Goal: Task Accomplishment & Management: Manage account settings

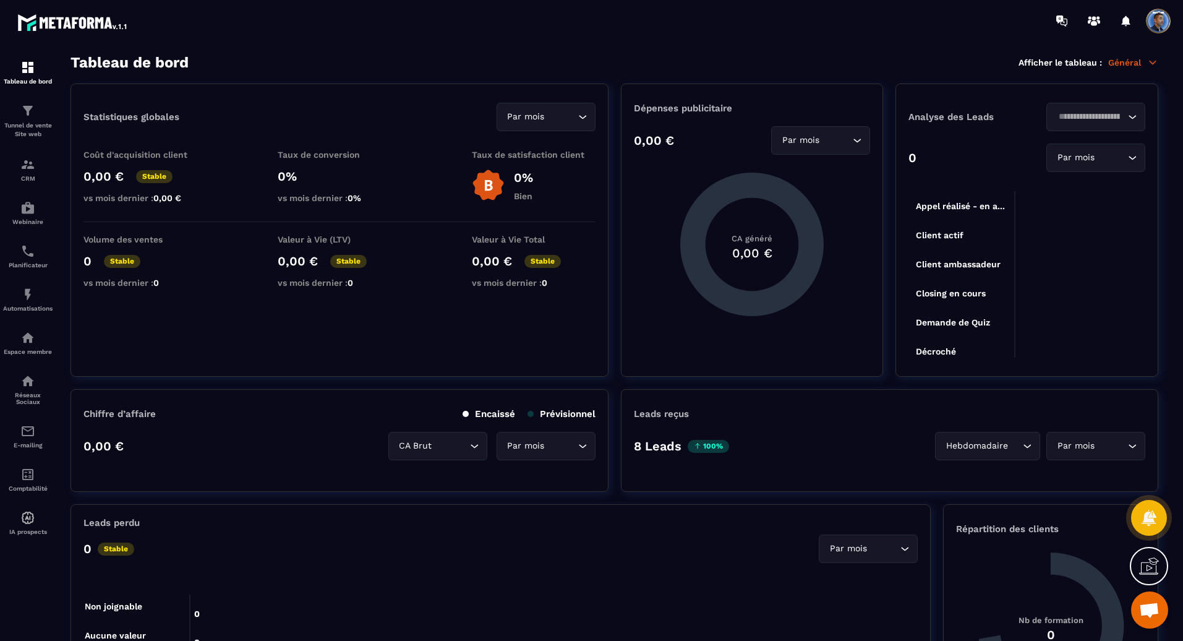
scroll to position [551, 0]
drag, startPoint x: 0, startPoint y: 0, endPoint x: 28, endPoint y: 127, distance: 129.8
click at [28, 127] on p "Tunnel de vente Site web" at bounding box center [27, 129] width 49 height 17
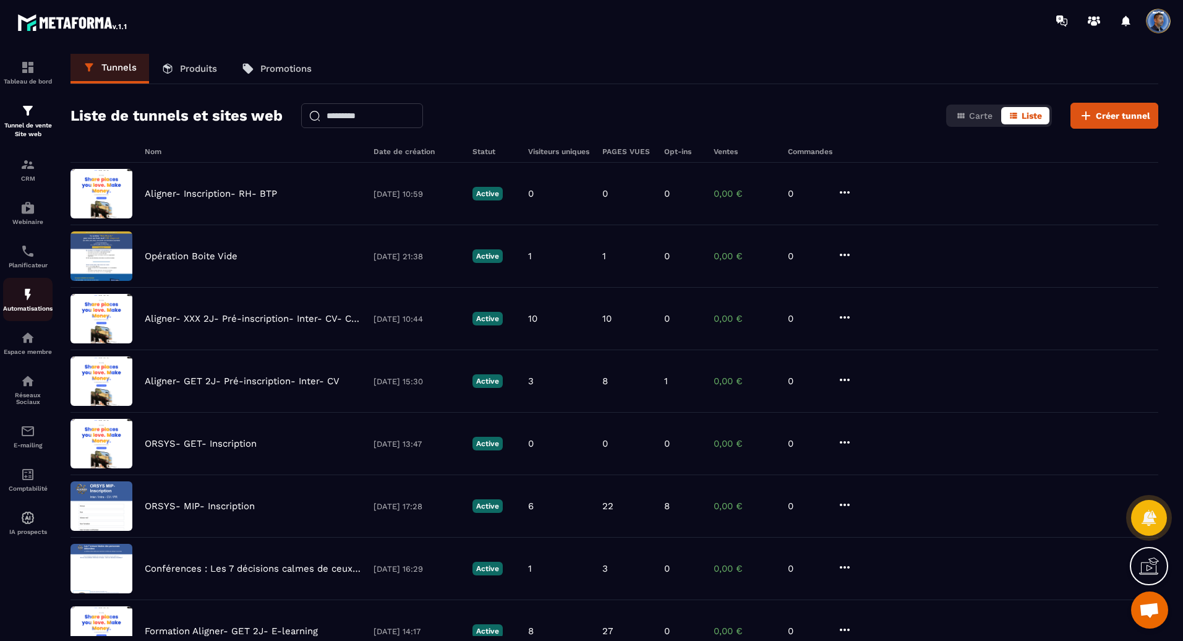
click at [26, 305] on p "Automatisations" at bounding box center [27, 308] width 49 height 7
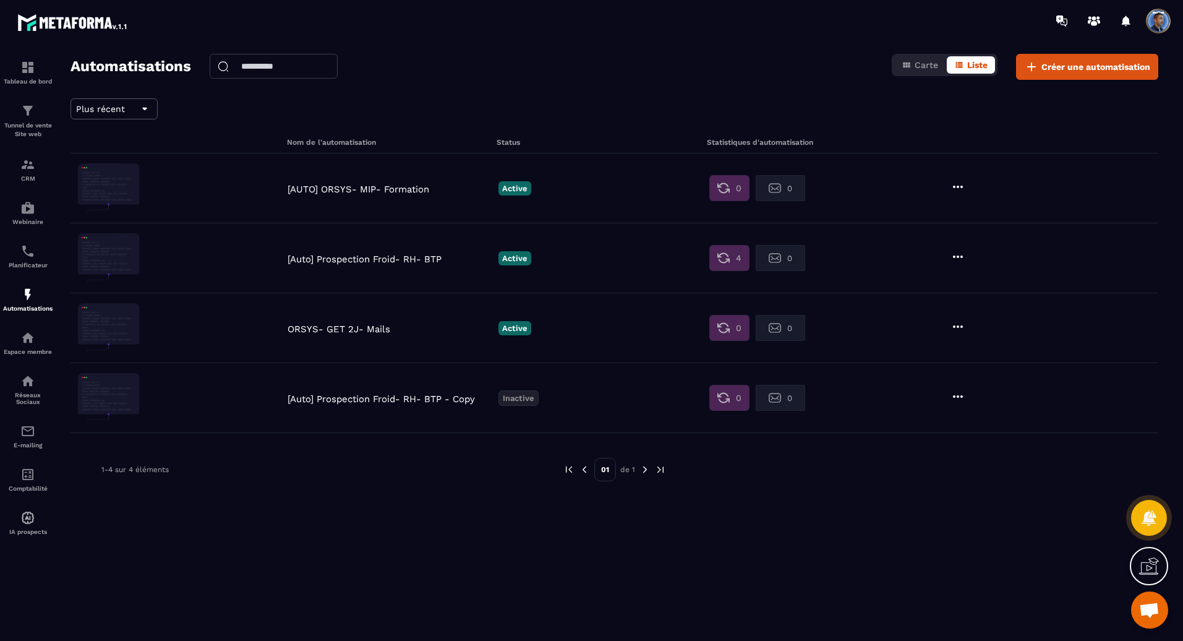
click at [331, 187] on p "[AUTO] ORSYS- MIP- Formation" at bounding box center [389, 189] width 205 height 11
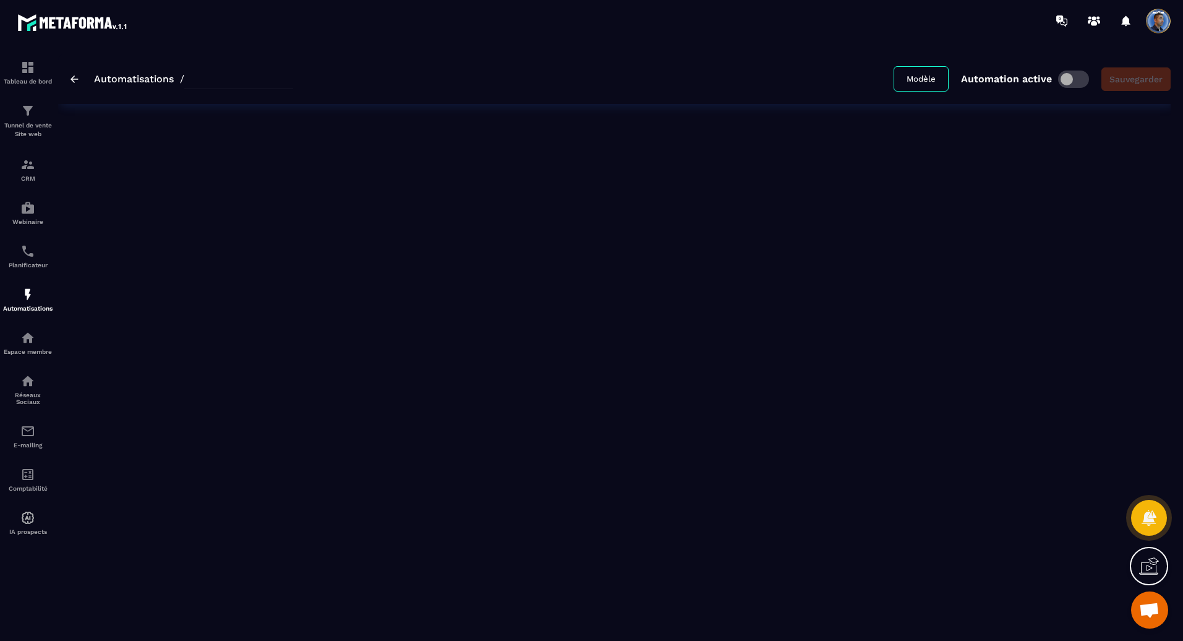
type input "**********"
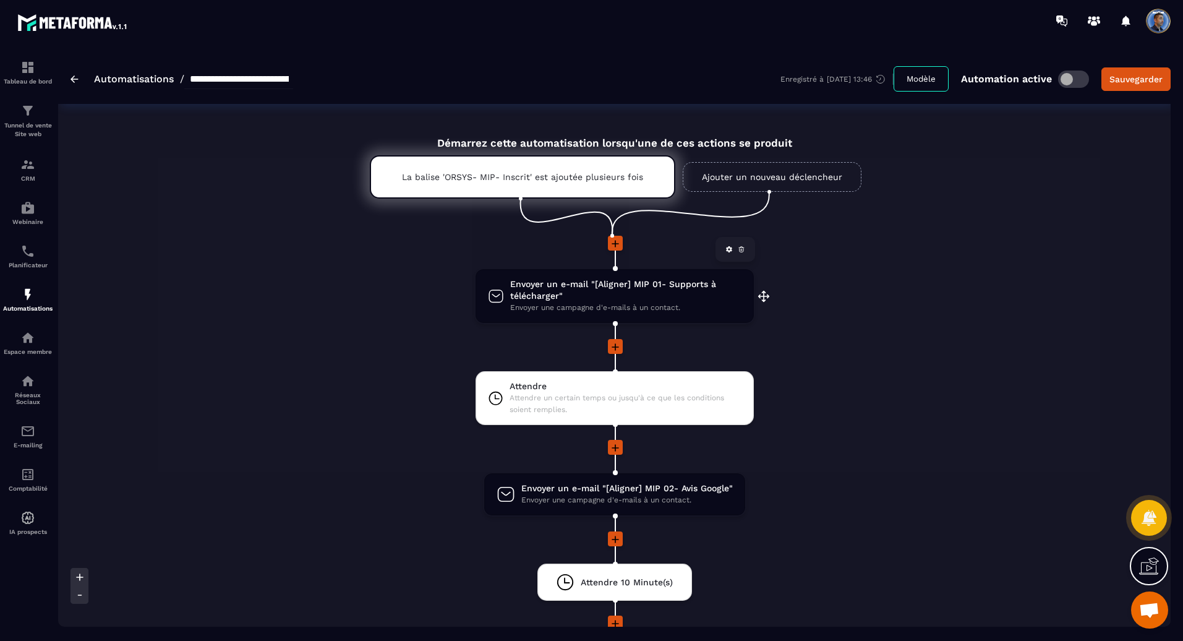
click at [608, 292] on span "Envoyer un e-mail "[Aligner] MIP 01- Supports à télécharger"" at bounding box center [625, 289] width 231 height 23
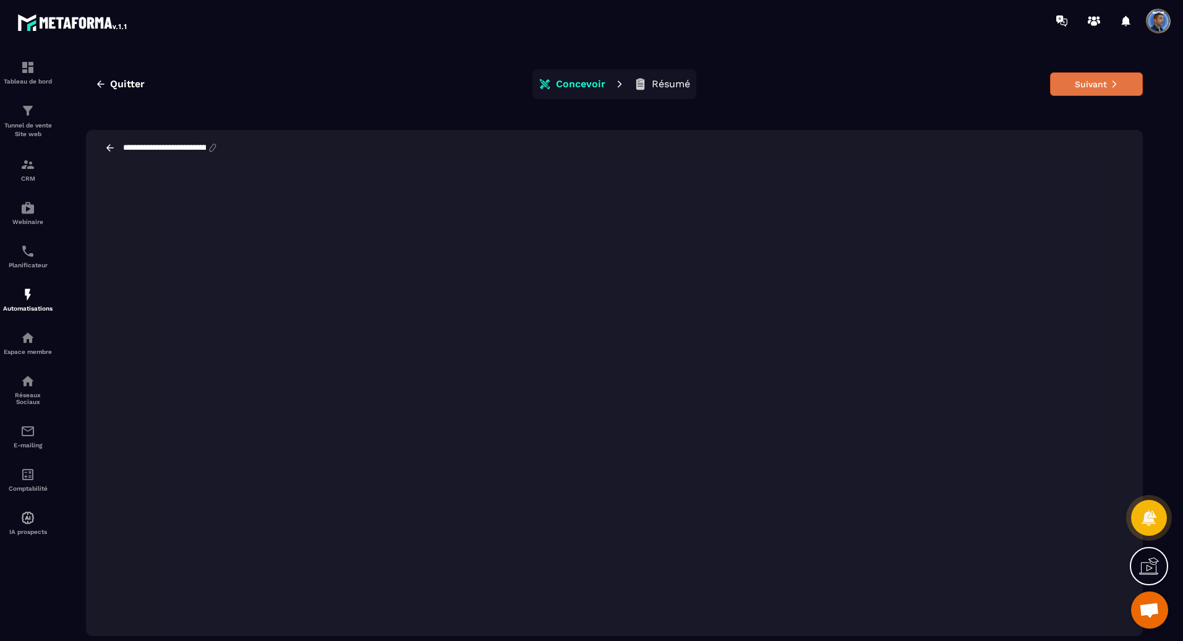
click at [1084, 79] on button "Suivant" at bounding box center [1096, 83] width 93 height 23
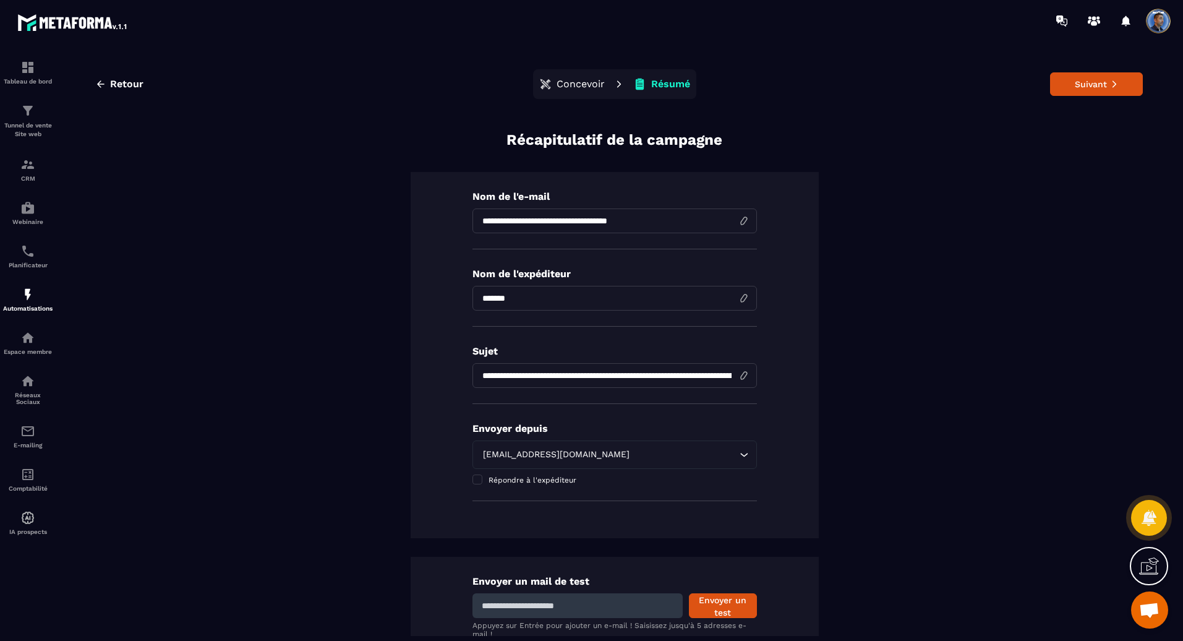
drag, startPoint x: 1086, startPoint y: 84, endPoint x: 1055, endPoint y: 159, distance: 80.9
click at [1055, 159] on div "**********" at bounding box center [613, 352] width 1087 height 597
click at [1075, 84] on button "Suivant" at bounding box center [1096, 83] width 93 height 23
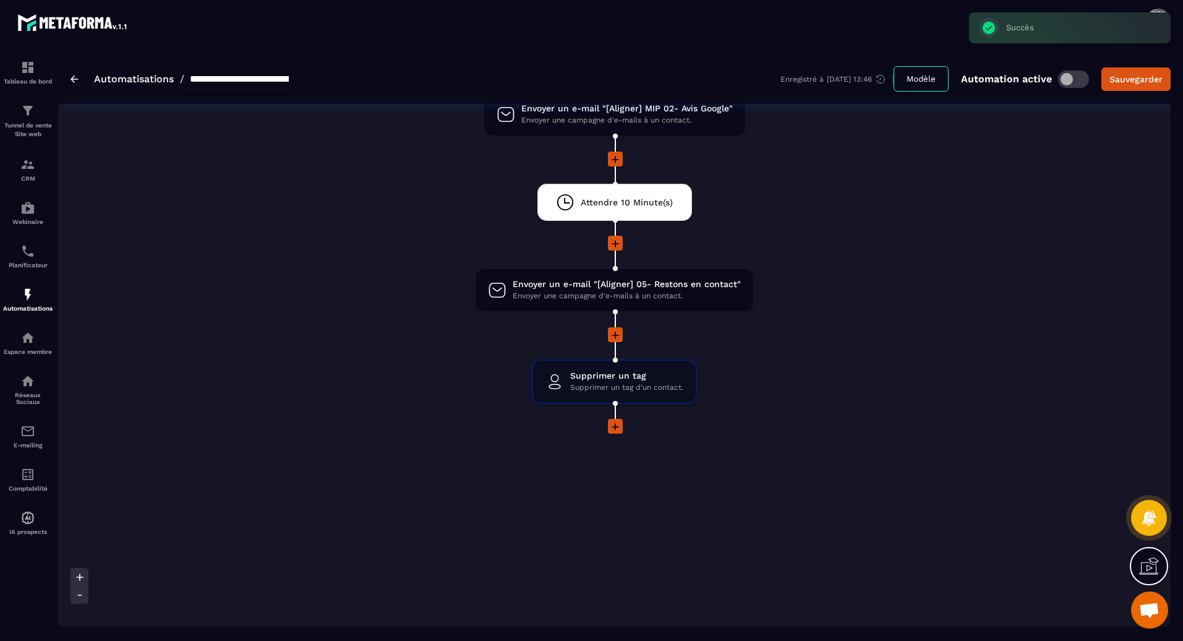
scroll to position [9, 0]
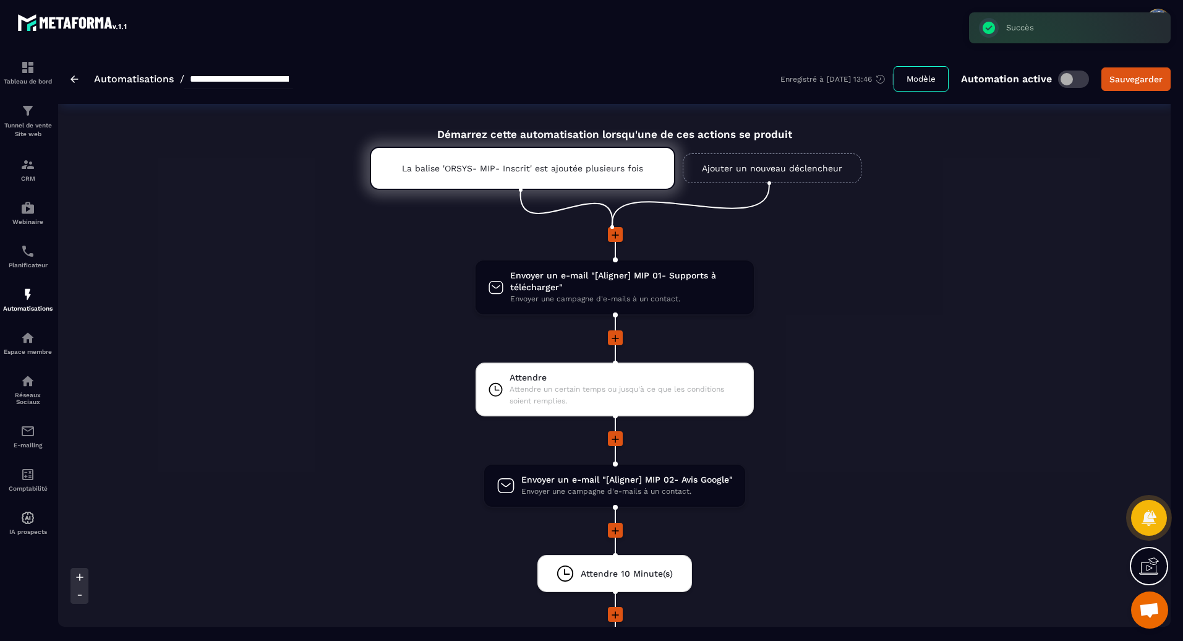
click at [74, 78] on img at bounding box center [74, 78] width 8 height 7
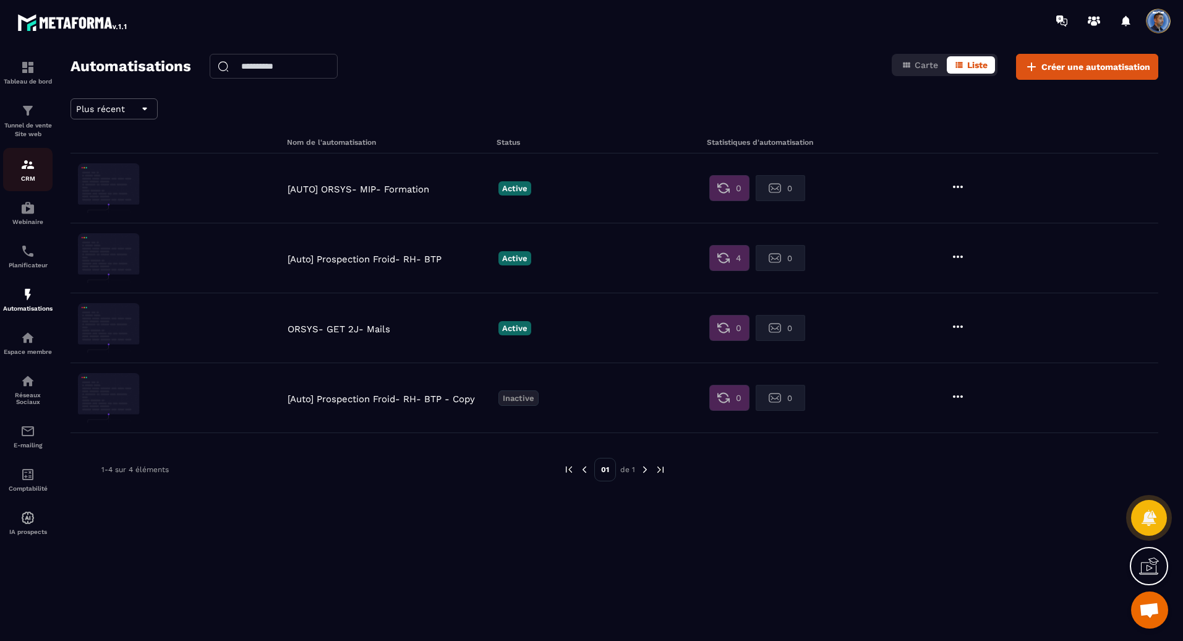
click at [27, 175] on p "CRM" at bounding box center [27, 178] width 49 height 7
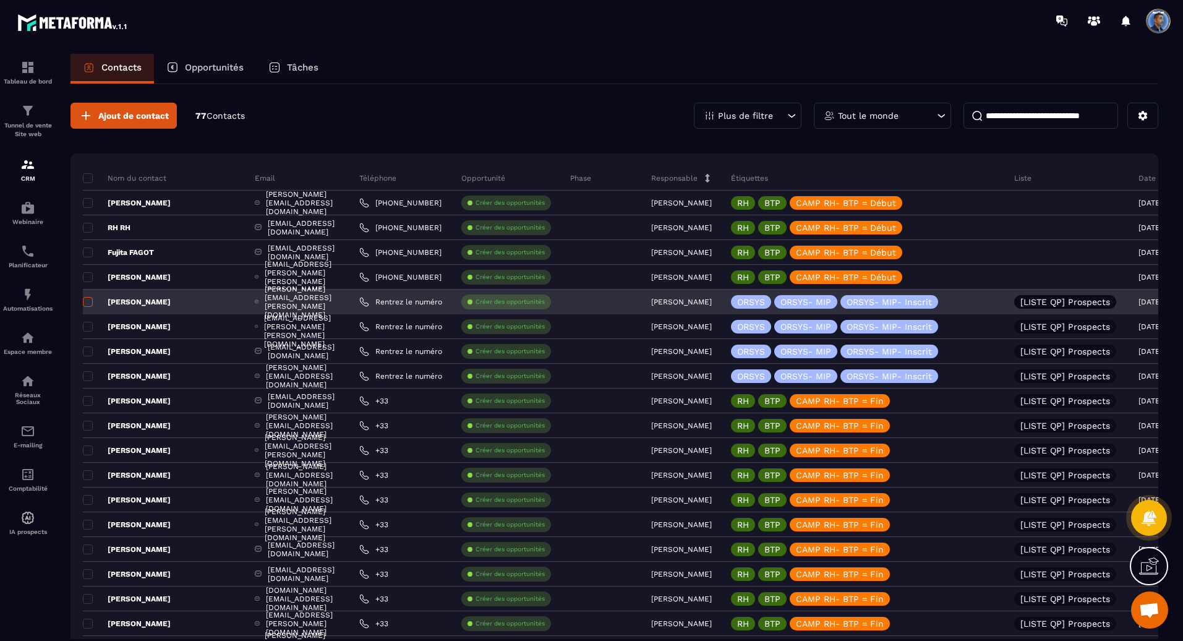
click at [90, 300] on span at bounding box center [88, 302] width 10 height 10
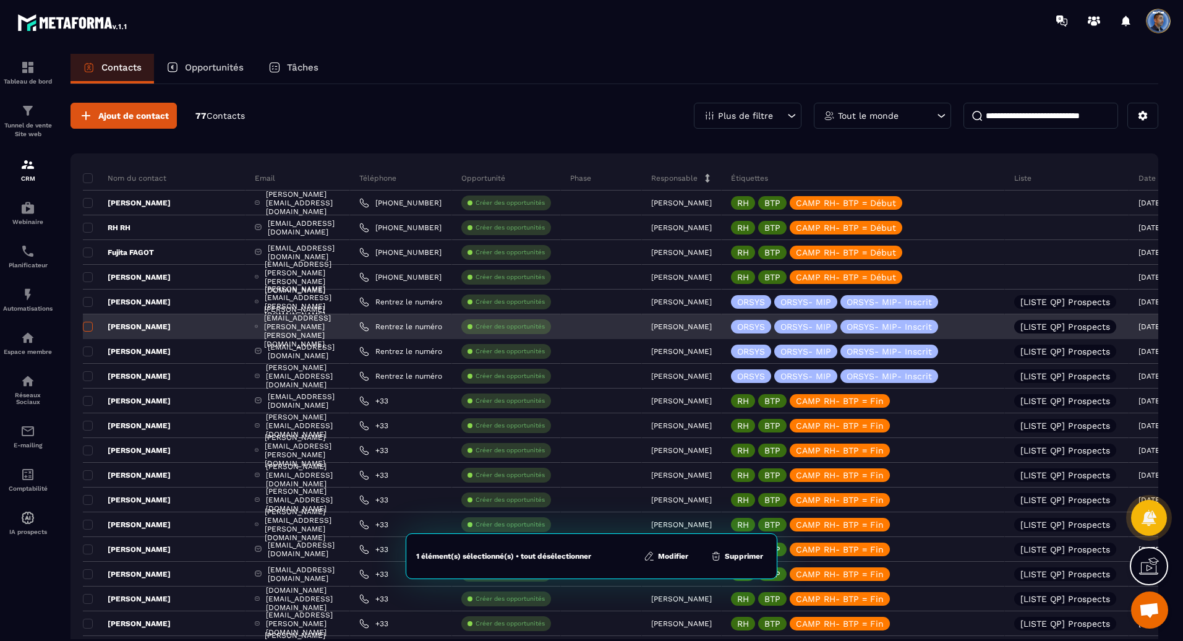
click at [87, 324] on span at bounding box center [88, 326] width 10 height 10
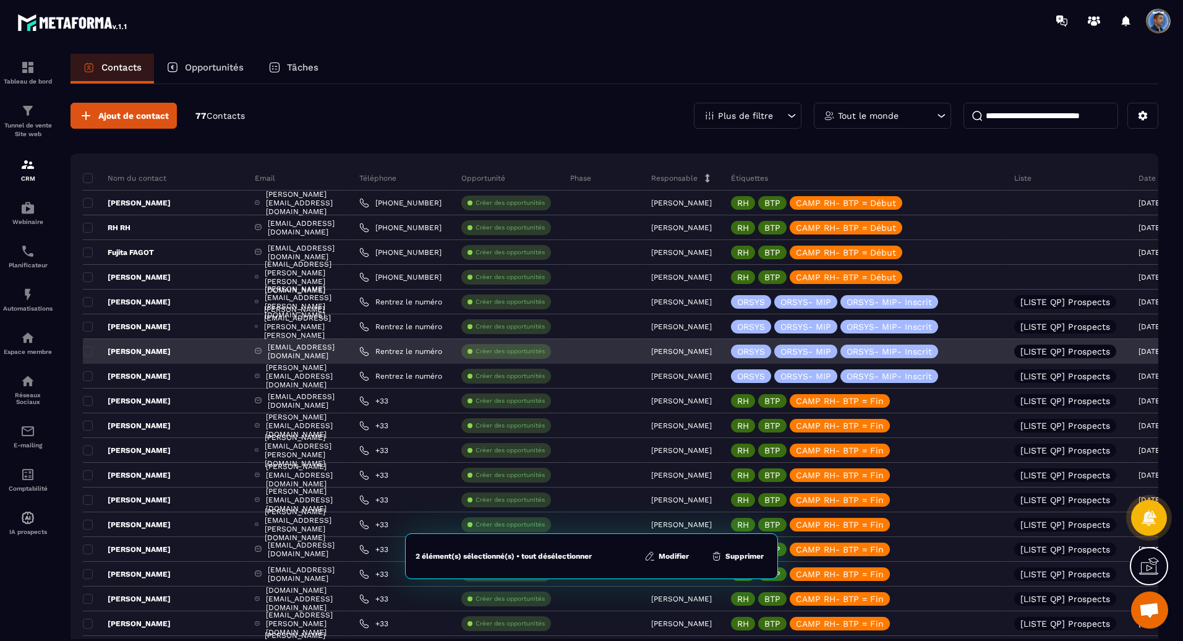
click at [89, 345] on div "[PERSON_NAME]" at bounding box center [164, 351] width 163 height 25
